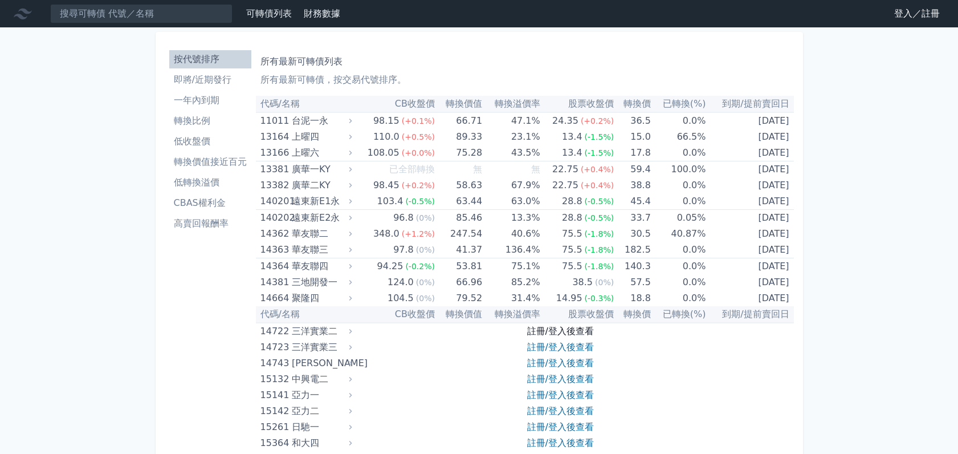
click at [548, 333] on link "註冊/登入後查看" at bounding box center [560, 330] width 67 height 11
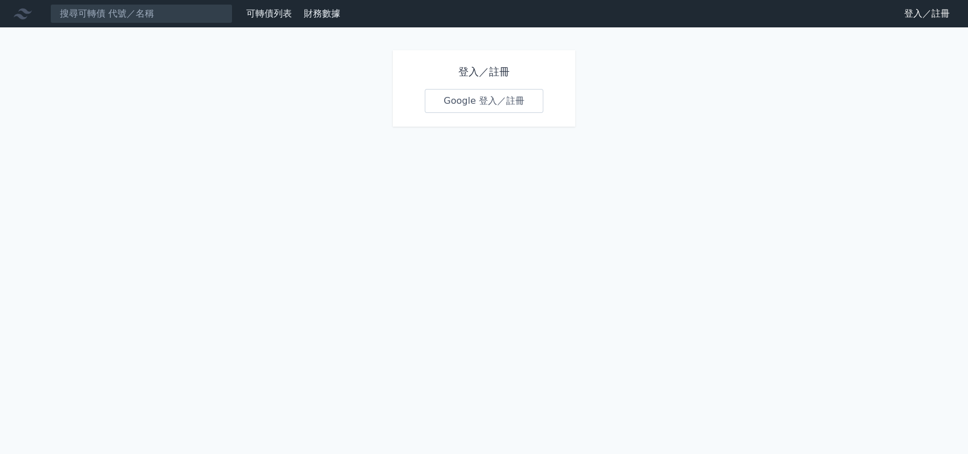
click at [473, 96] on link "Google 登入／註冊" at bounding box center [484, 101] width 119 height 24
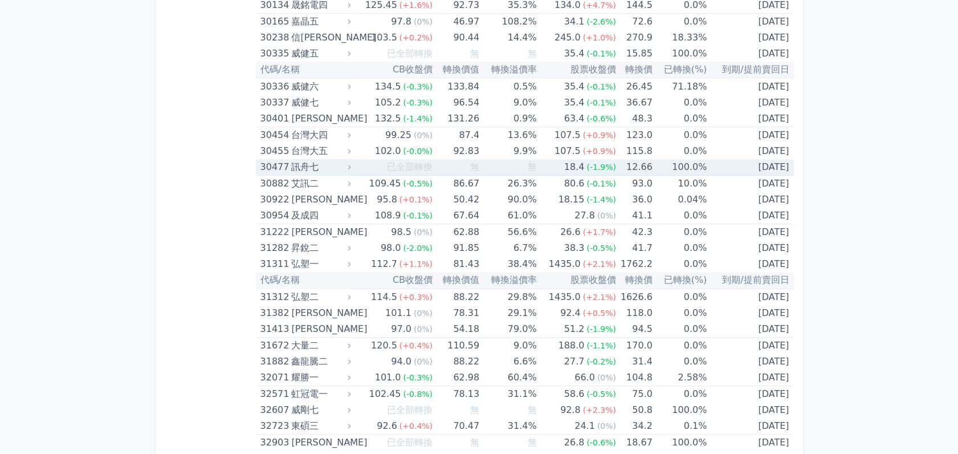
scroll to position [1773, 0]
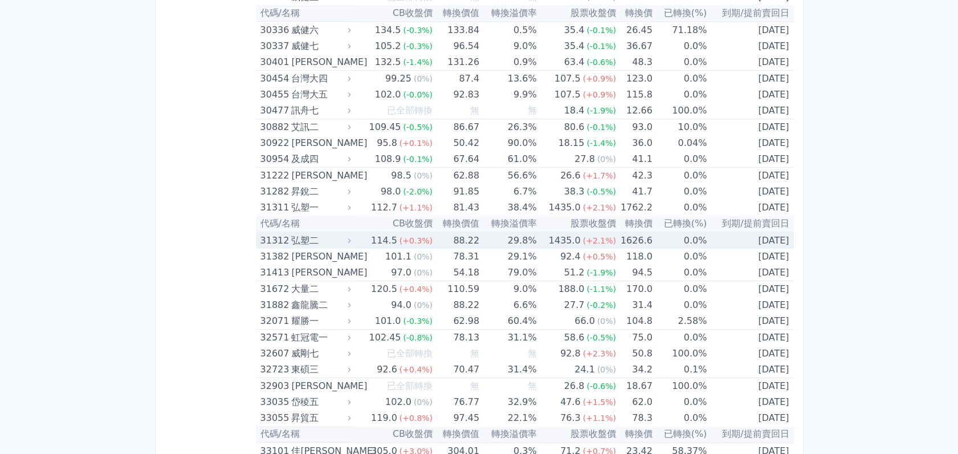
click at [348, 237] on icon at bounding box center [349, 241] width 8 height 8
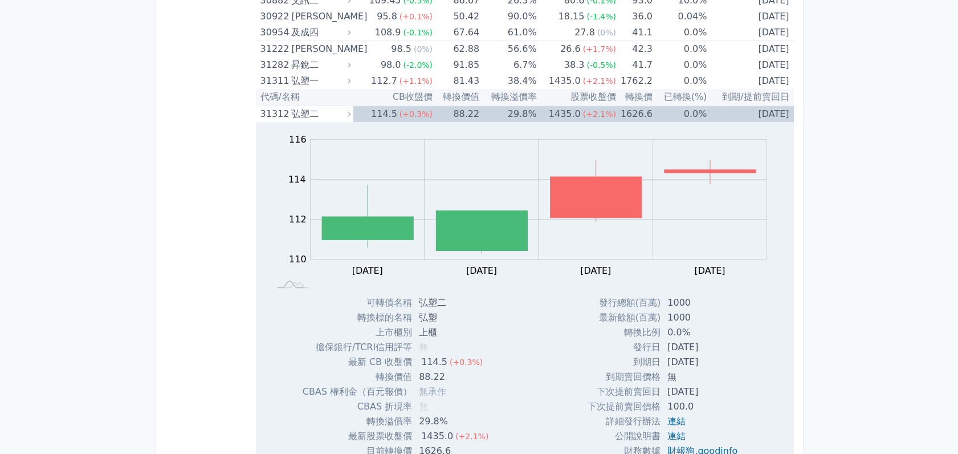
scroll to position [2026, 0]
